Goal: Information Seeking & Learning: Find specific fact

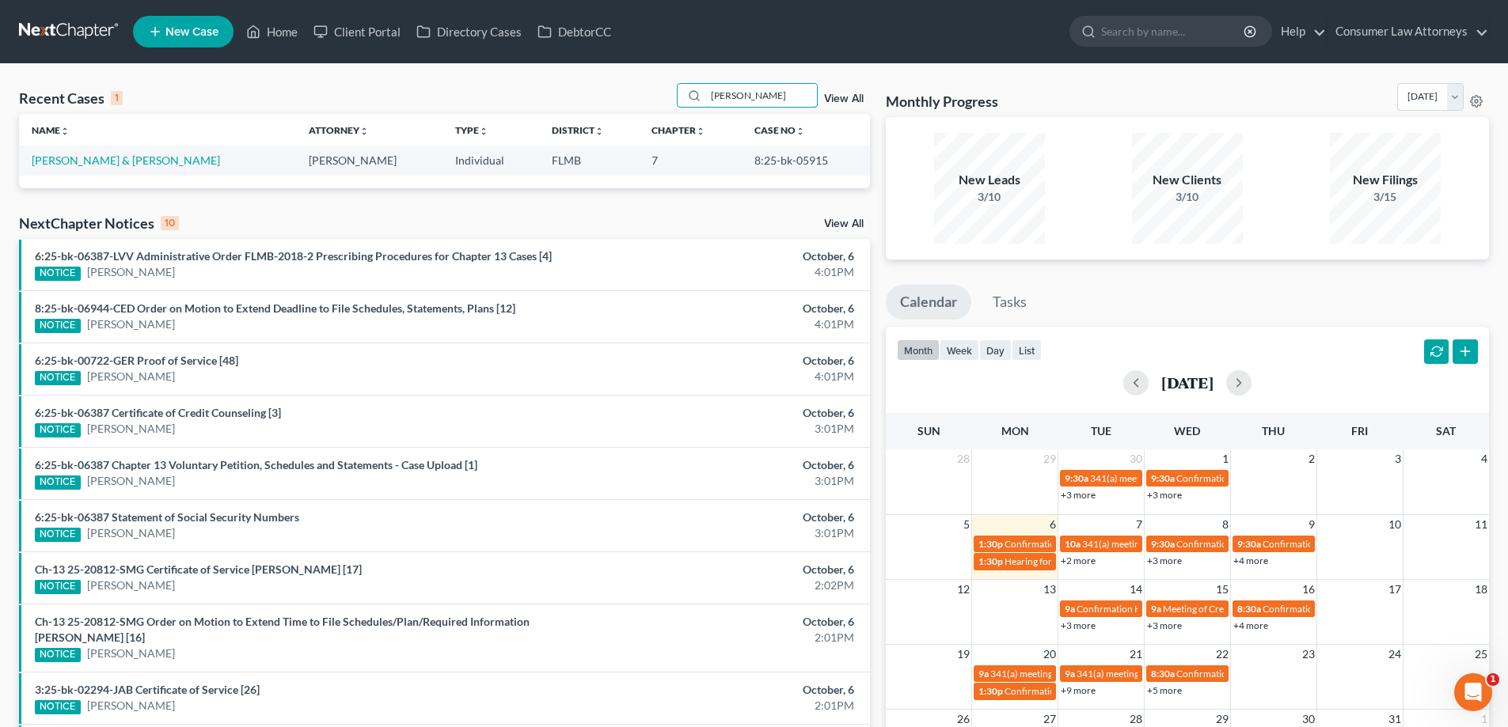
drag, startPoint x: 755, startPoint y: 100, endPoint x: 687, endPoint y: 110, distance: 68.8
click at [687, 110] on div "Recent Cases 1 [PERSON_NAME] View All" at bounding box center [444, 98] width 851 height 31
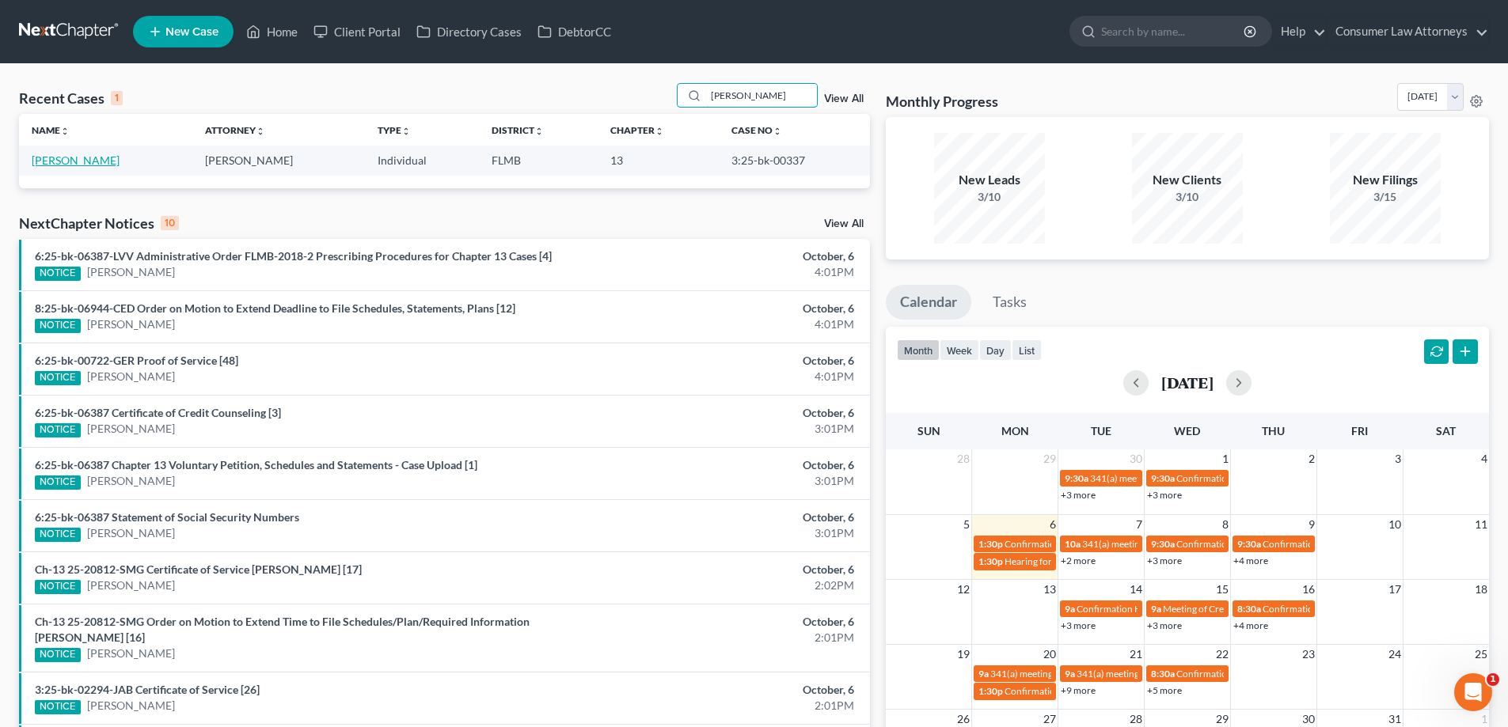
type input "[PERSON_NAME]"
click at [91, 162] on link "[PERSON_NAME]" at bounding box center [76, 160] width 88 height 13
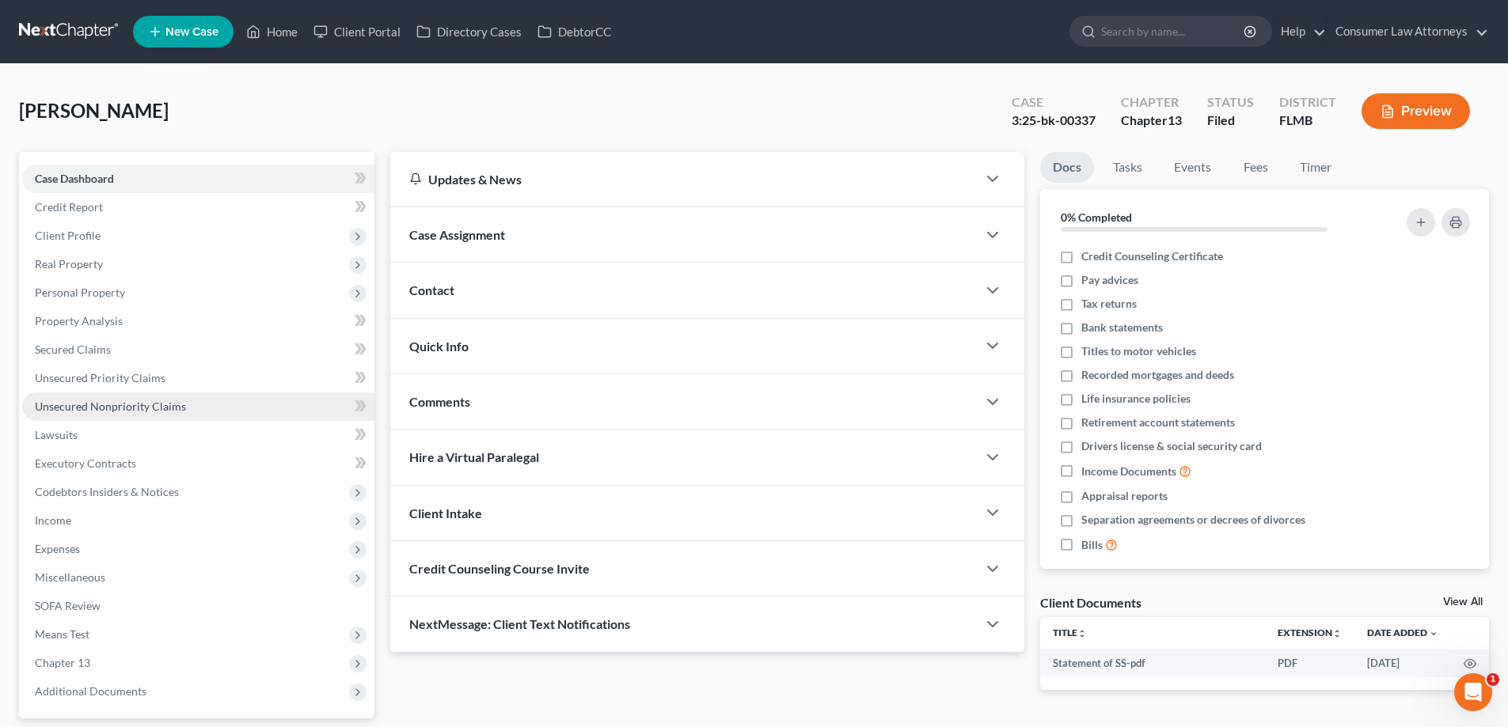
click at [143, 412] on span "Unsecured Nonpriority Claims" at bounding box center [110, 406] width 151 height 13
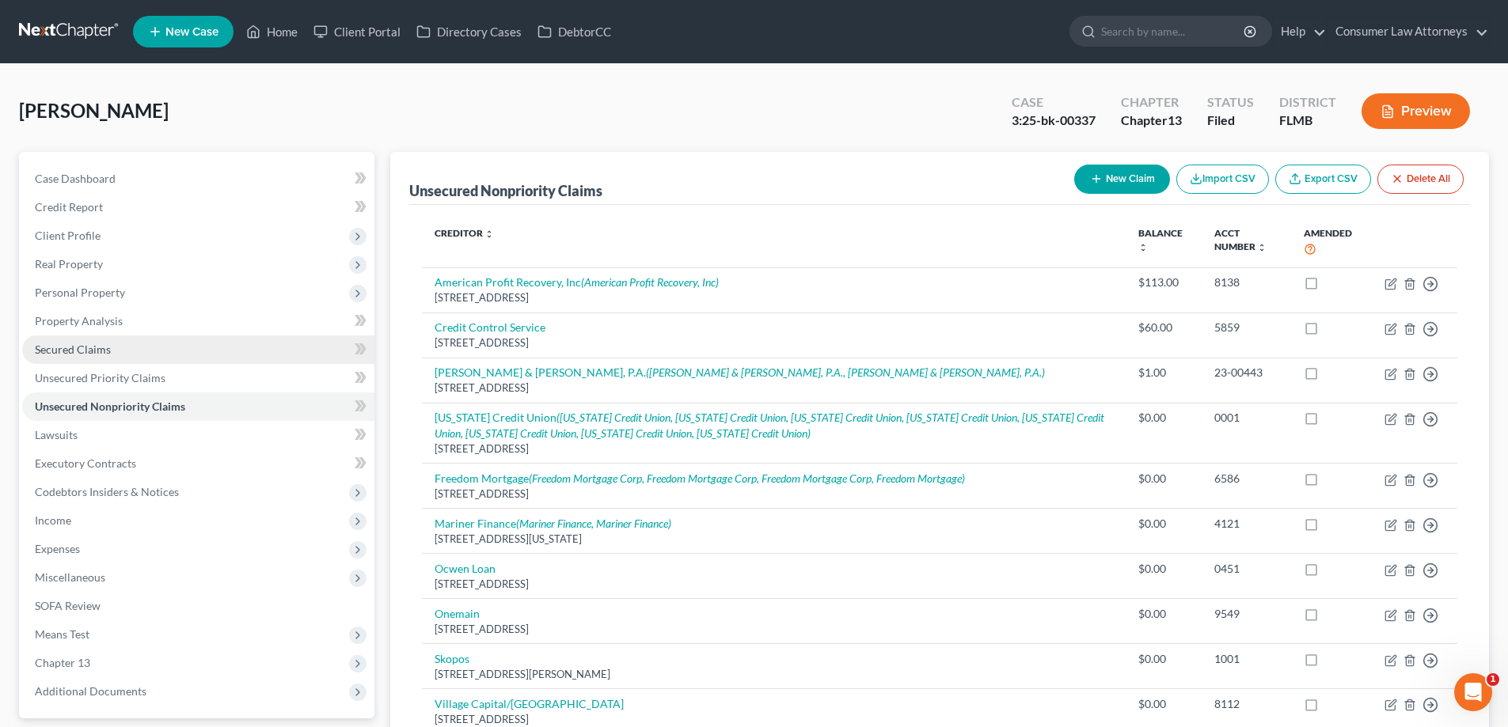
click at [92, 354] on span "Secured Claims" at bounding box center [73, 349] width 76 height 13
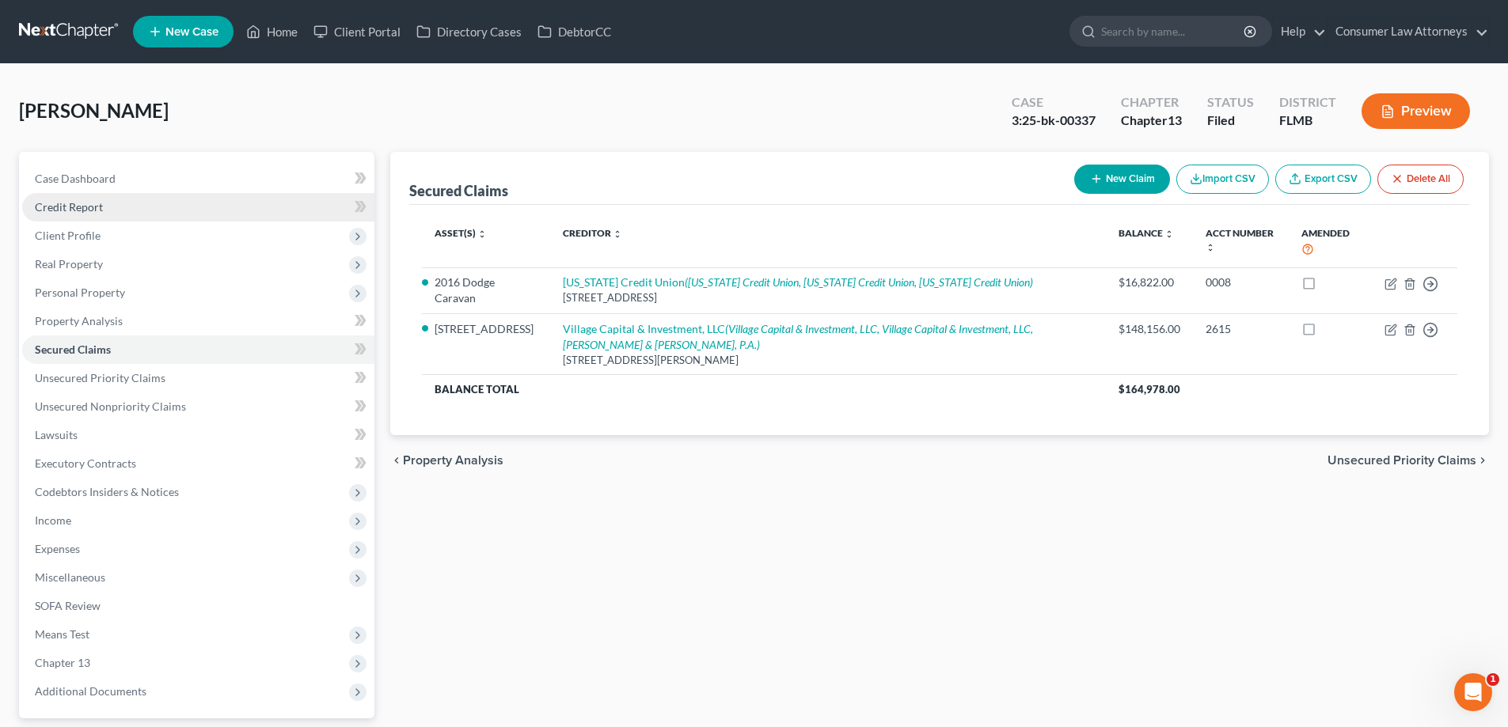
click at [75, 214] on link "Credit Report" at bounding box center [198, 207] width 352 height 28
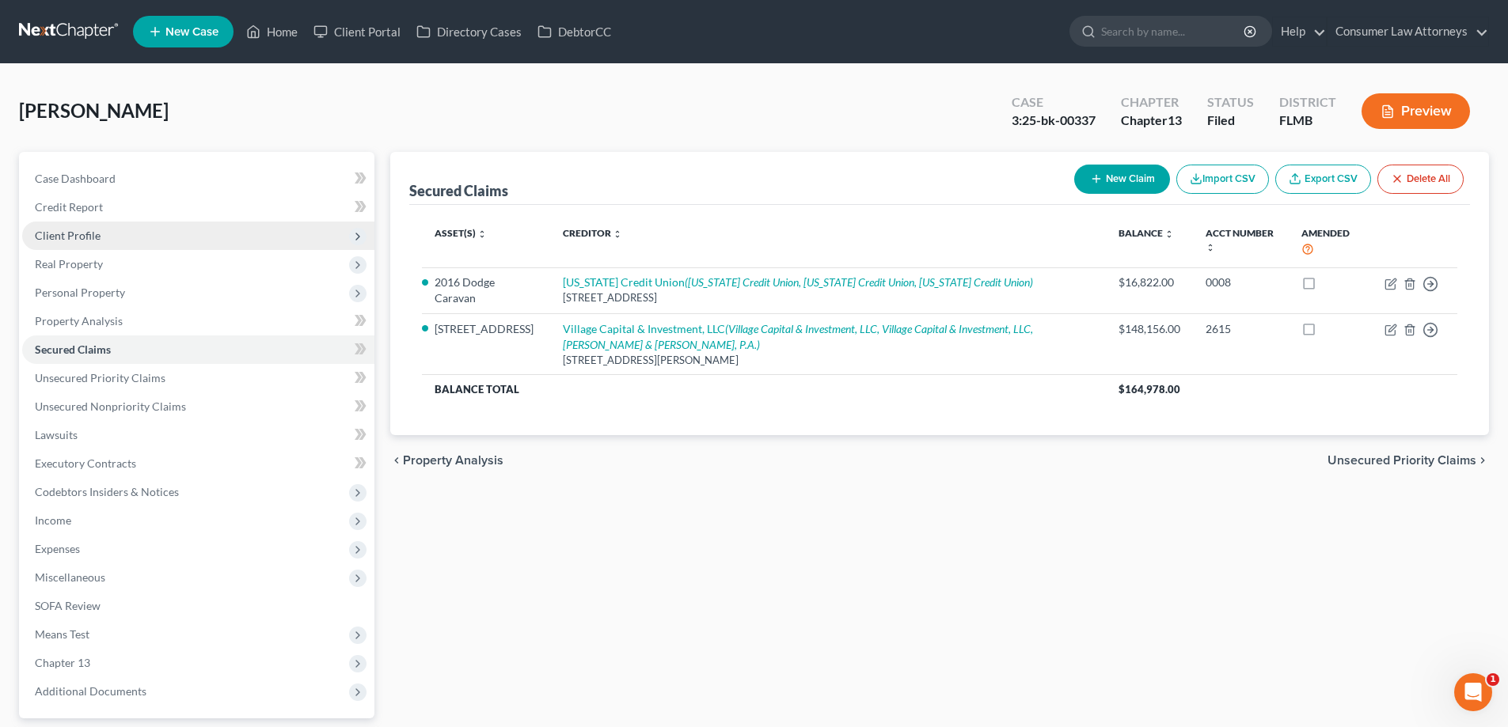
click at [74, 235] on span "Client Profile" at bounding box center [68, 235] width 66 height 13
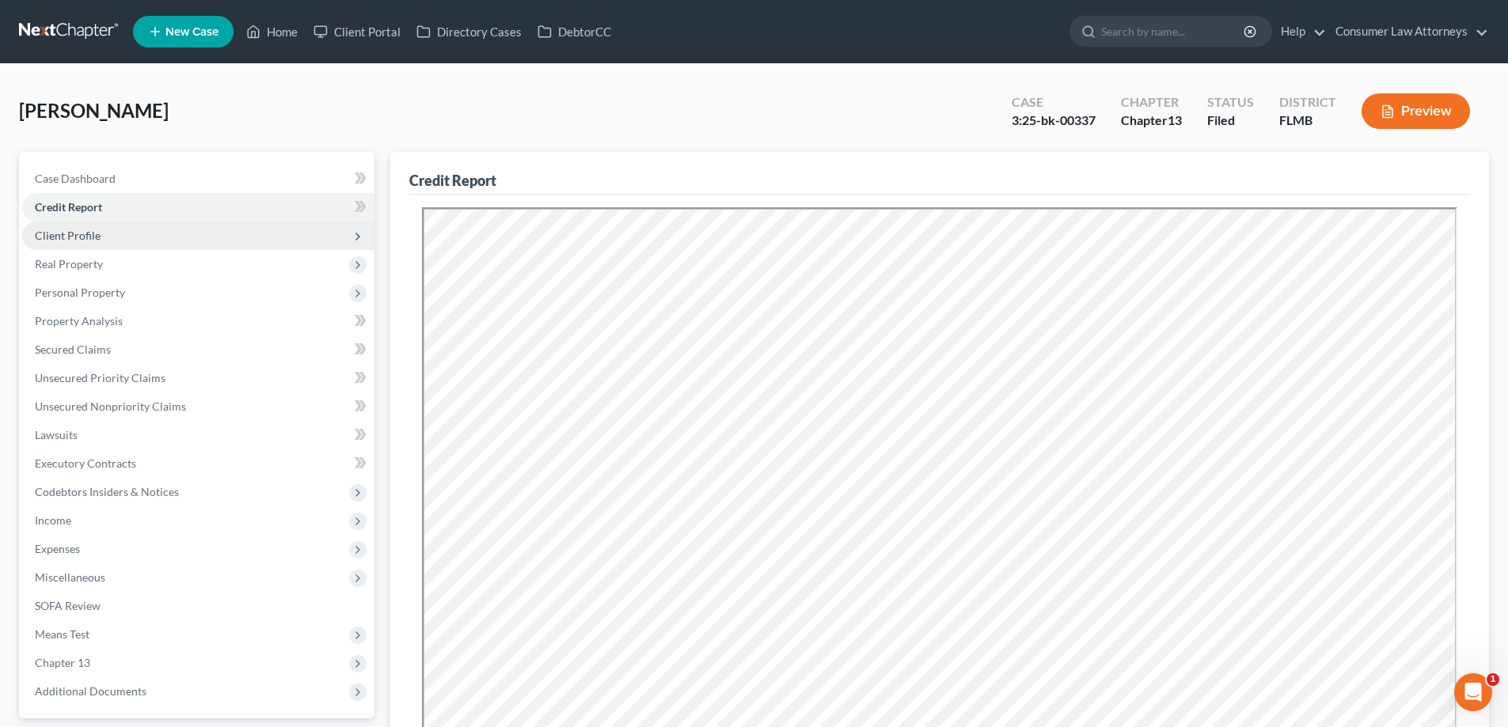
click at [78, 241] on span "Client Profile" at bounding box center [68, 235] width 66 height 13
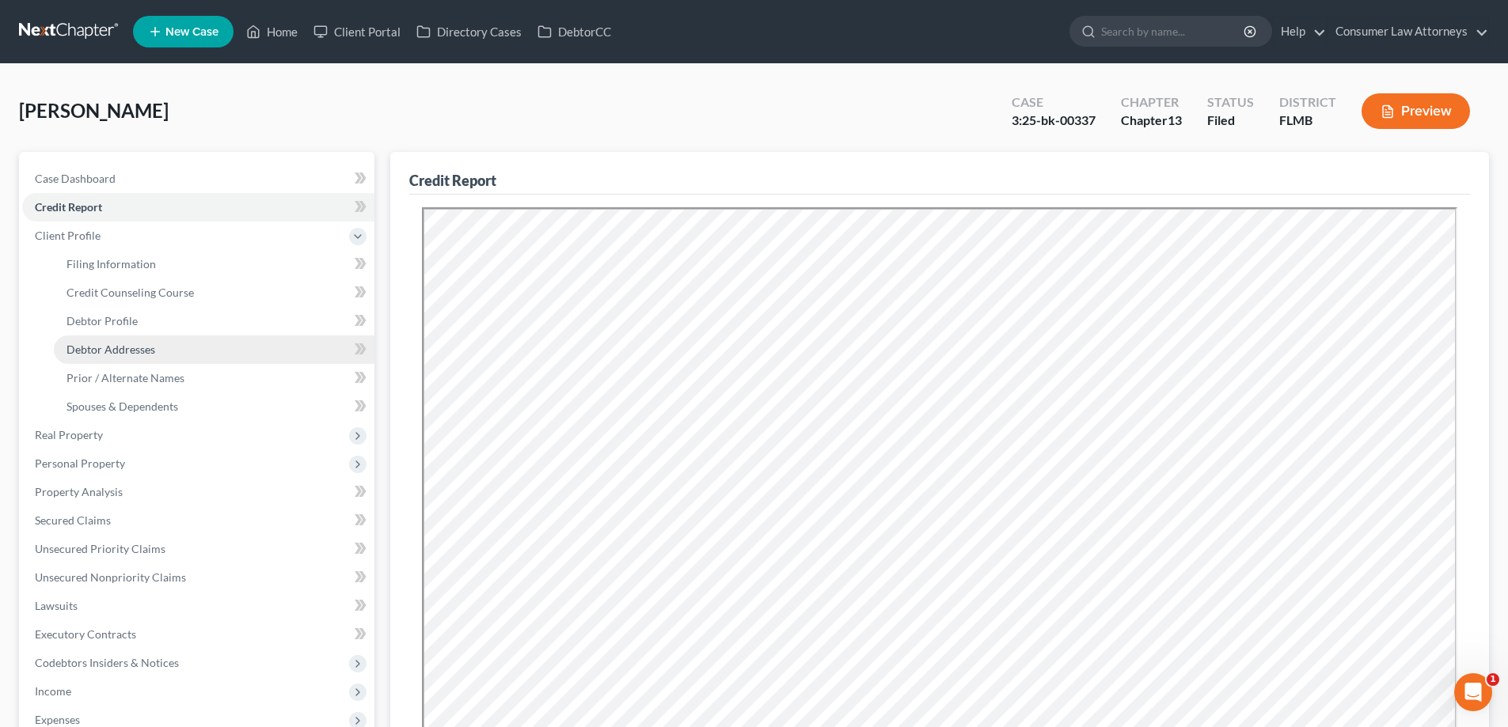
click at [95, 346] on span "Debtor Addresses" at bounding box center [110, 349] width 89 height 13
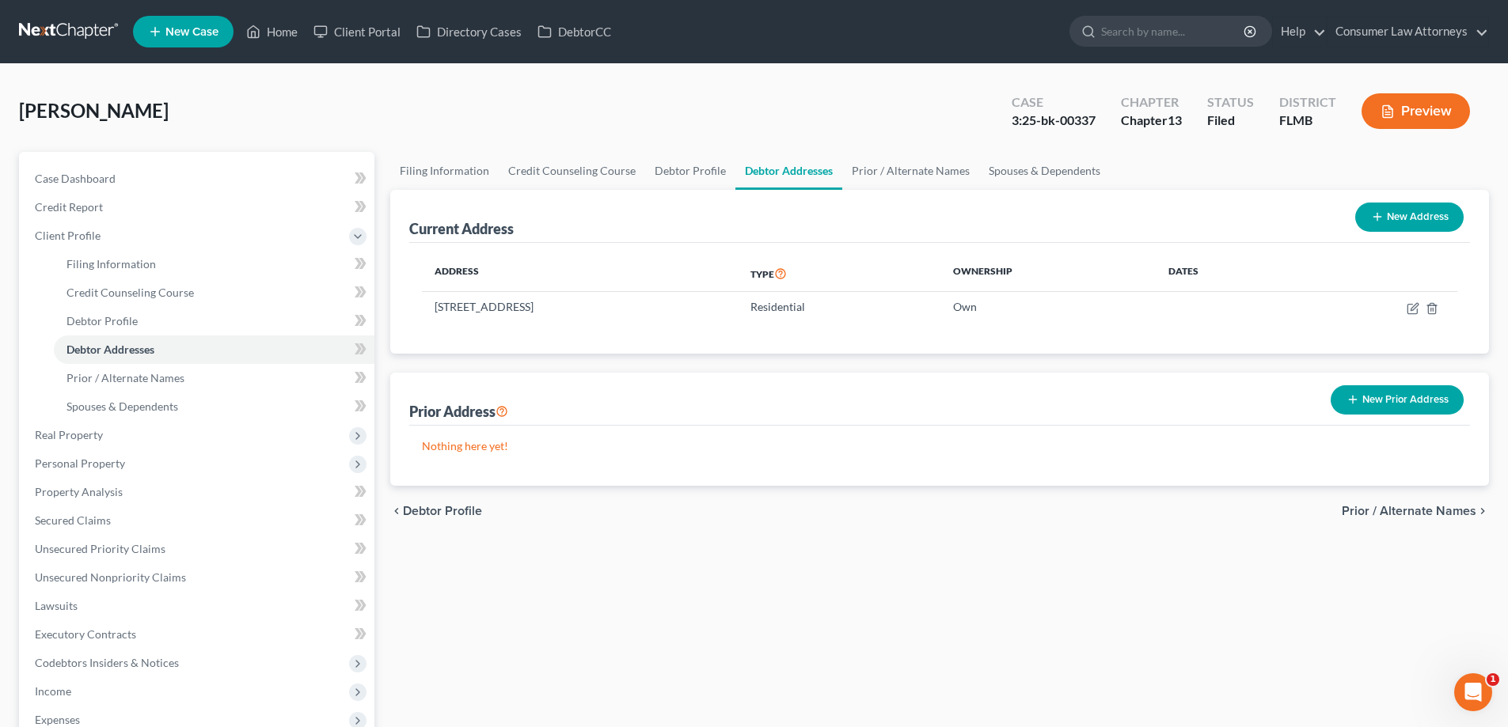
drag, startPoint x: 666, startPoint y: 305, endPoint x: 411, endPoint y: 308, distance: 254.9
click at [411, 308] on div "Address Type Ownership Dates [STREET_ADDRESS] Residential Own" at bounding box center [939, 298] width 1061 height 111
click at [463, 308] on td "[STREET_ADDRESS]" at bounding box center [580, 307] width 316 height 30
click at [663, 307] on td "[STREET_ADDRESS]" at bounding box center [580, 307] width 316 height 30
drag, startPoint x: 663, startPoint y: 307, endPoint x: 512, endPoint y: 315, distance: 151.4
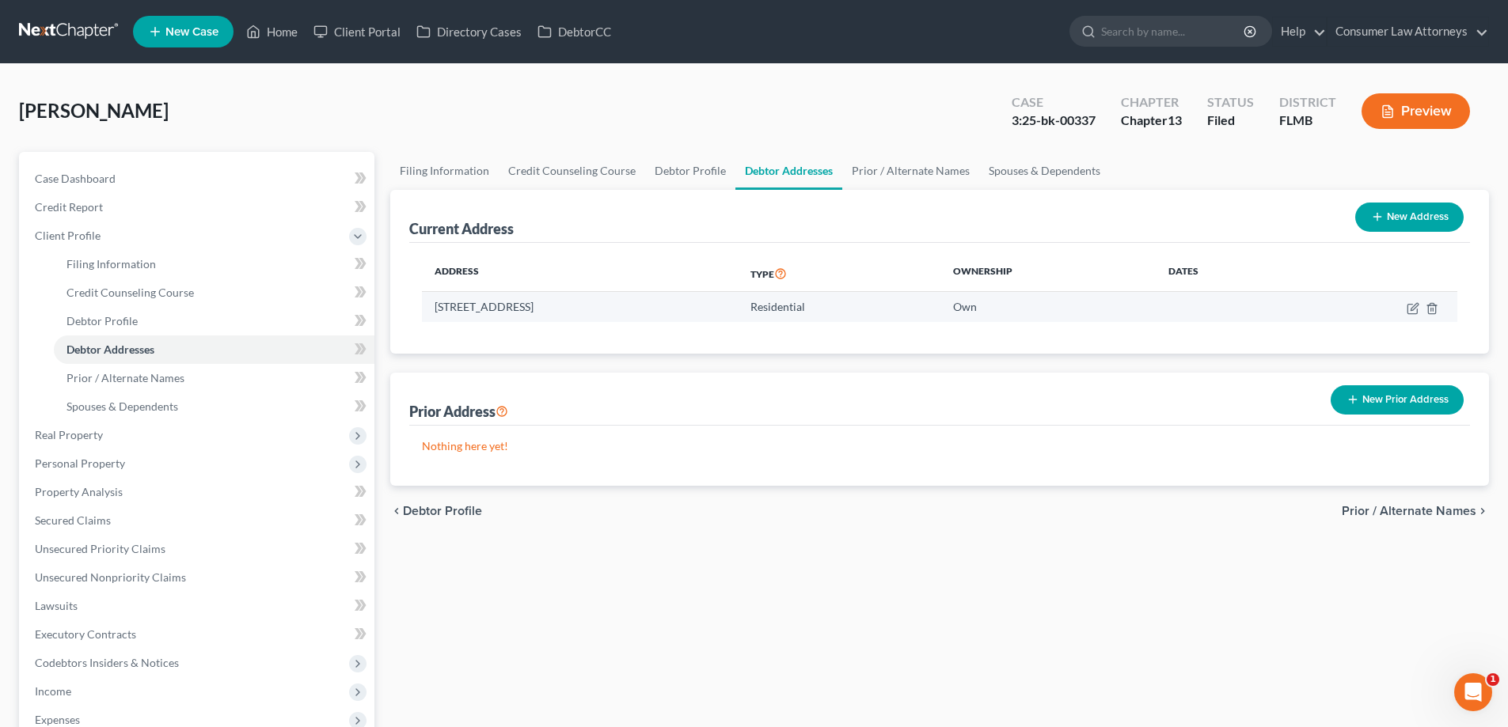
click at [576, 328] on div "Address Type Ownership Dates [STREET_ADDRESS] Residential Own" at bounding box center [939, 298] width 1061 height 111
drag, startPoint x: 434, startPoint y: 308, endPoint x: 672, endPoint y: 307, distance: 238.2
click at [672, 307] on td "[STREET_ADDRESS]" at bounding box center [580, 307] width 316 height 30
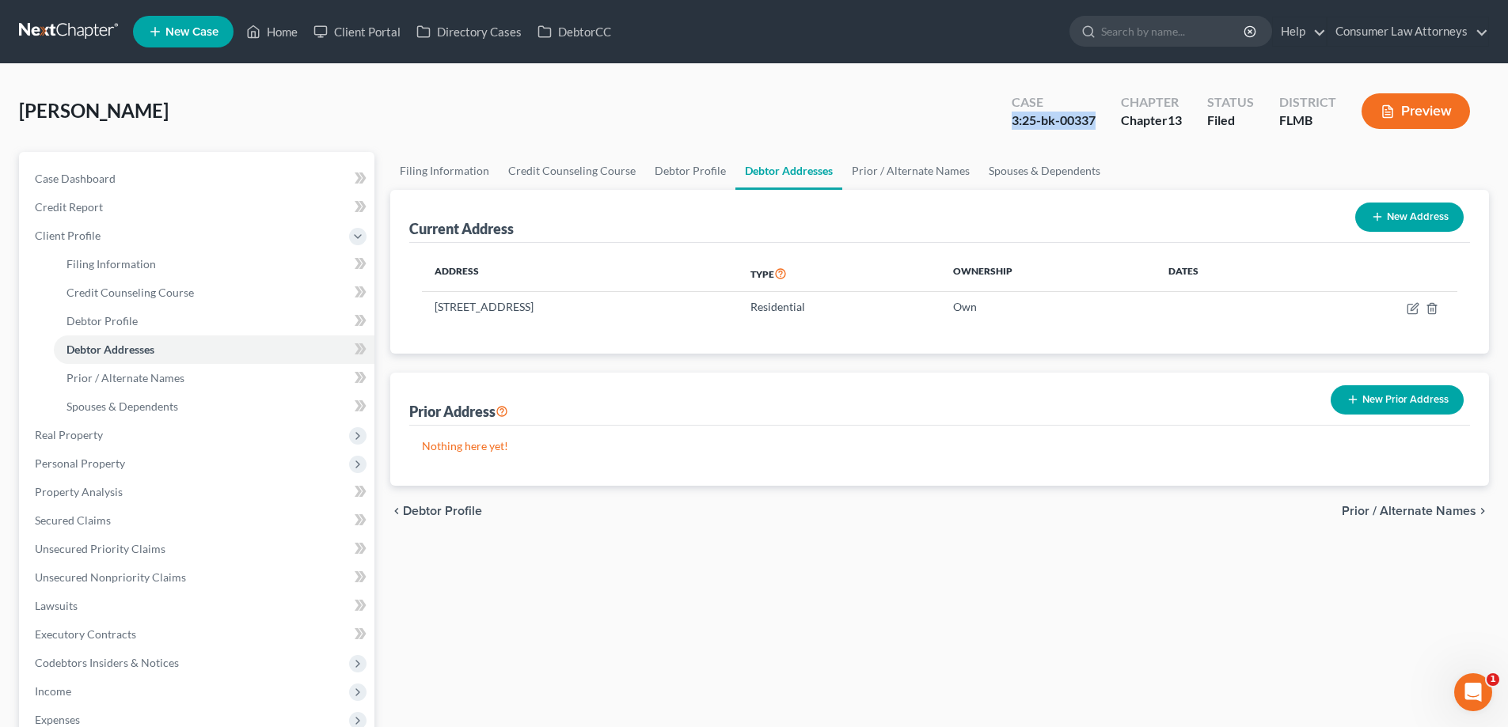
drag, startPoint x: 1093, startPoint y: 120, endPoint x: 1012, endPoint y: 120, distance: 81.5
click at [1012, 120] on div "3:25-bk-00337" at bounding box center [1054, 121] width 84 height 18
copy div "3:25-bk-00337"
click at [71, 521] on span "Secured Claims" at bounding box center [73, 520] width 76 height 13
